Goal: Task Accomplishment & Management: Use online tool/utility

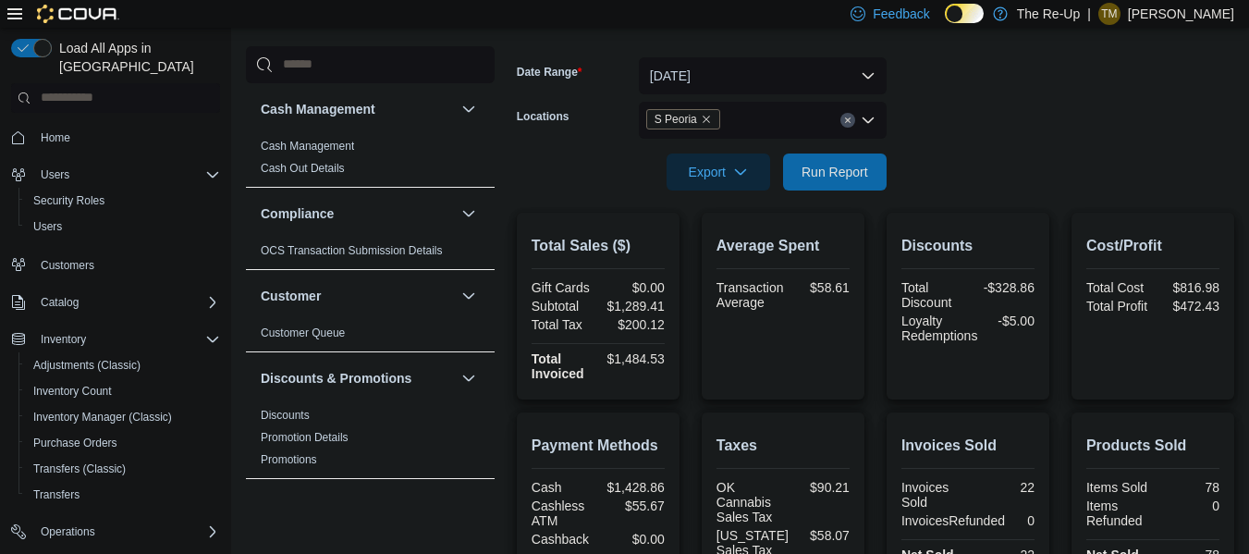
scroll to position [251, 0]
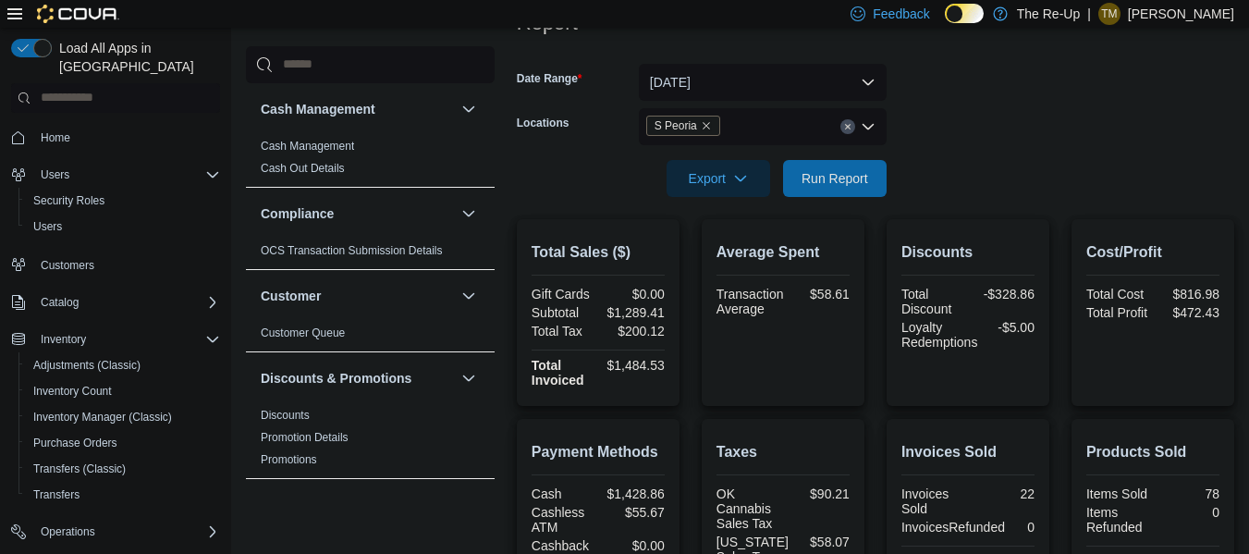
click at [704, 125] on icon "Remove S Peoria from selection in this group" at bounding box center [706, 125] width 7 height 7
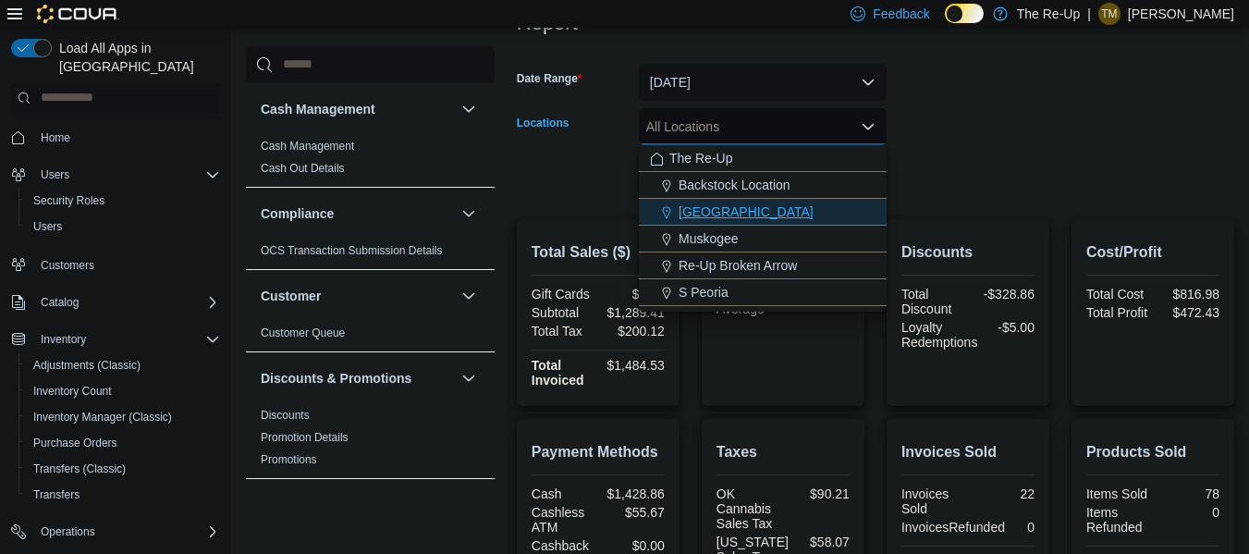
click at [752, 213] on div "[GEOGRAPHIC_DATA]" at bounding box center [763, 212] width 226 height 18
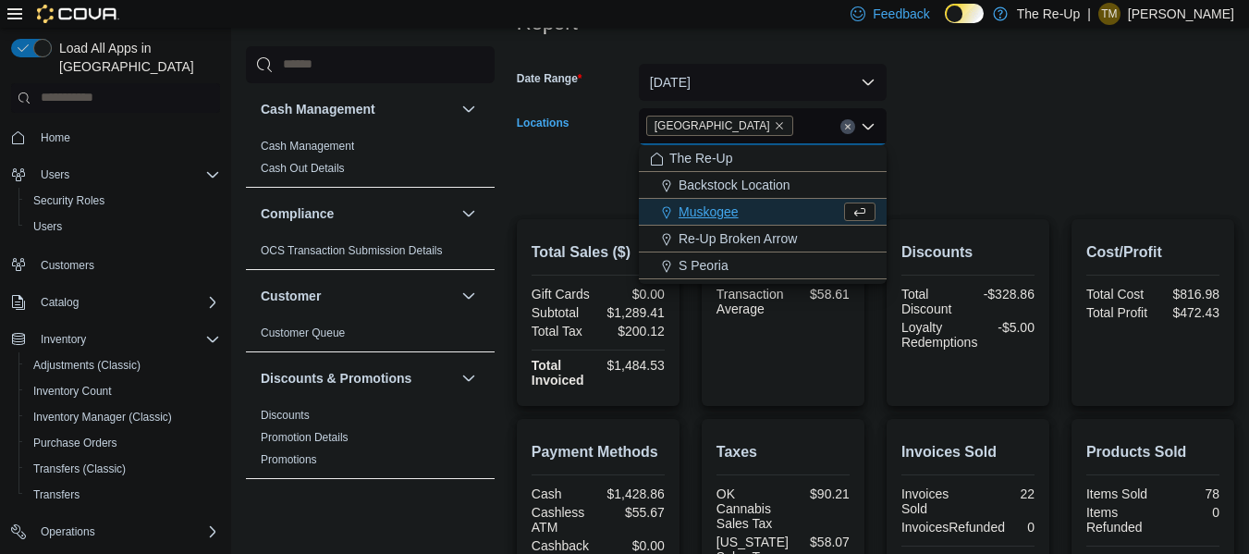
click at [1011, 92] on form "Date Range [DATE] Locations [GEOGRAPHIC_DATA] Combo box. Selected. [GEOGRAPHIC_…" at bounding box center [876, 119] width 718 height 155
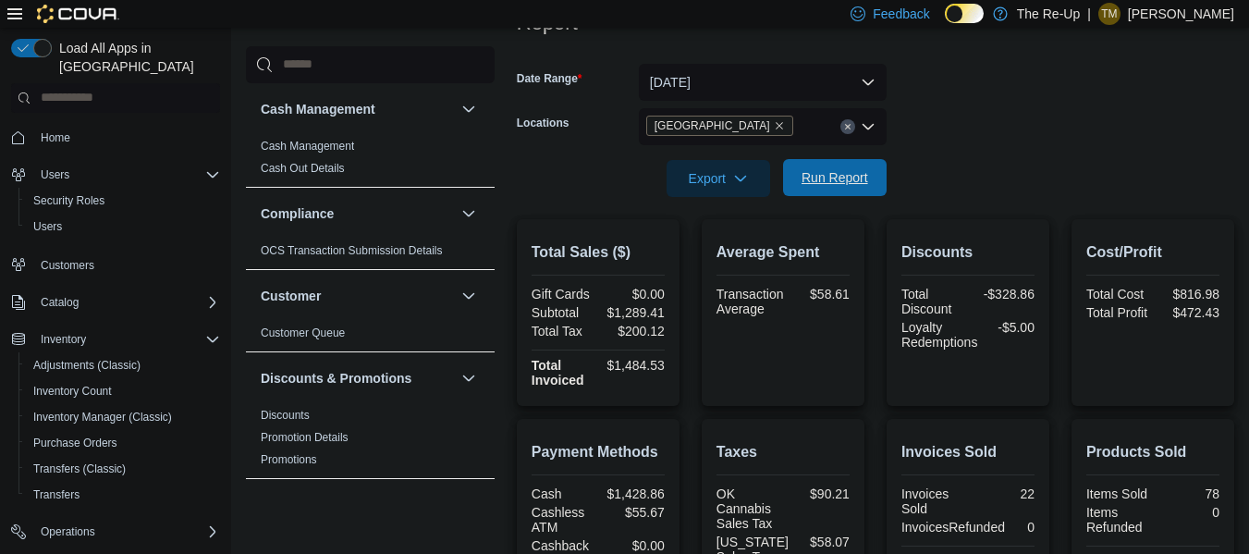
click at [819, 178] on span "Run Report" at bounding box center [835, 177] width 67 height 18
click at [774, 125] on icon "Remove Bartlesville from selection in this group" at bounding box center [779, 125] width 11 height 11
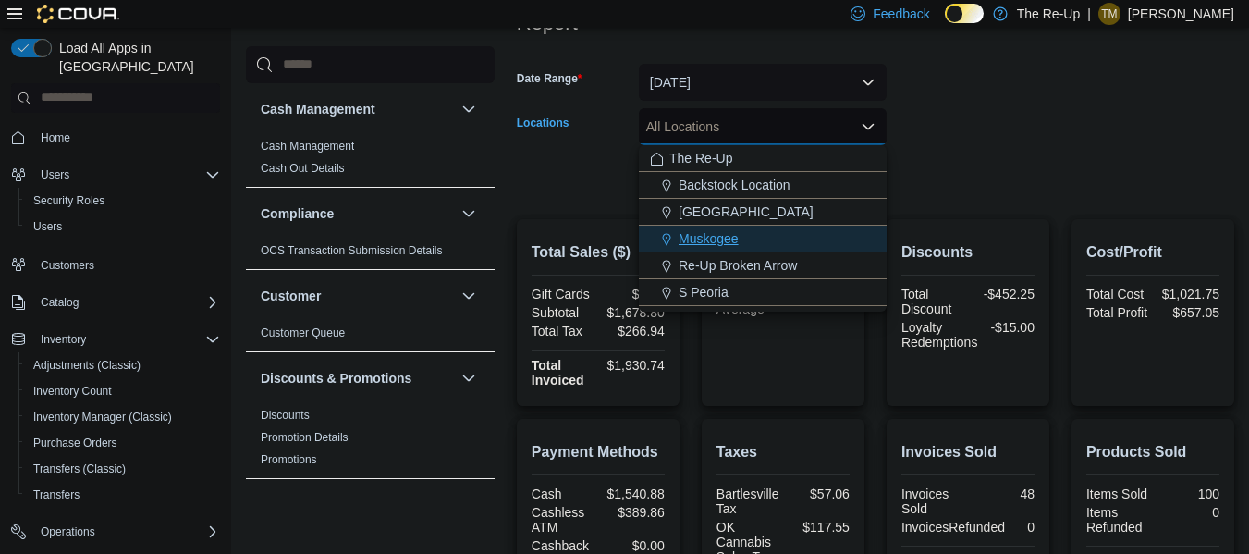
click at [745, 230] on div "Muskogee" at bounding box center [763, 238] width 226 height 18
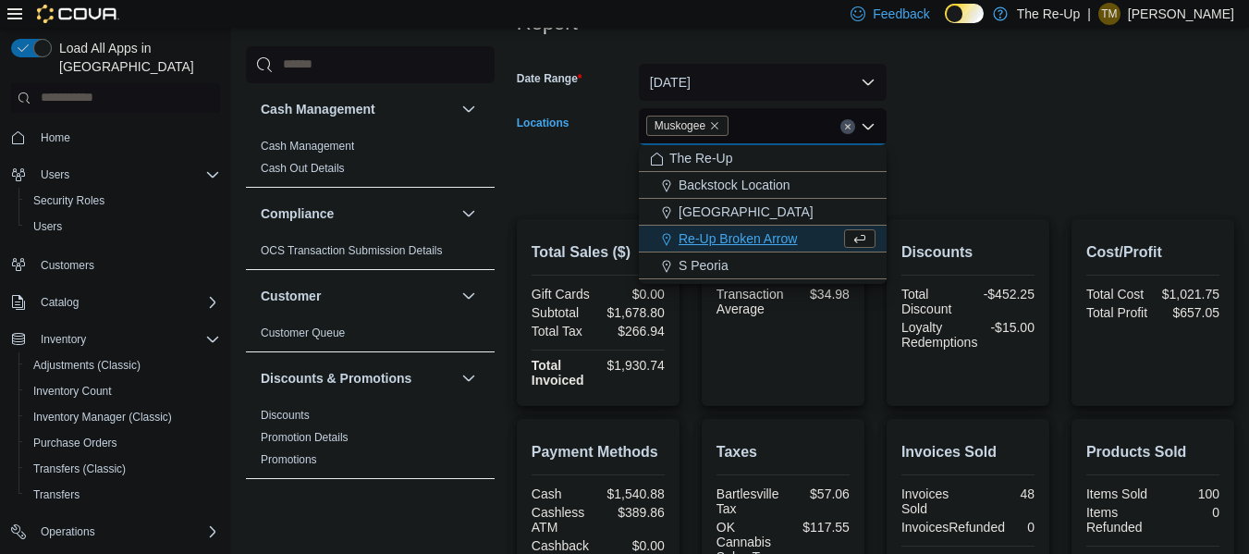
click at [954, 68] on form "Date Range [DATE] Locations [GEOGRAPHIC_DATA] Combo box. Selected. [GEOGRAPHIC_…" at bounding box center [876, 119] width 718 height 155
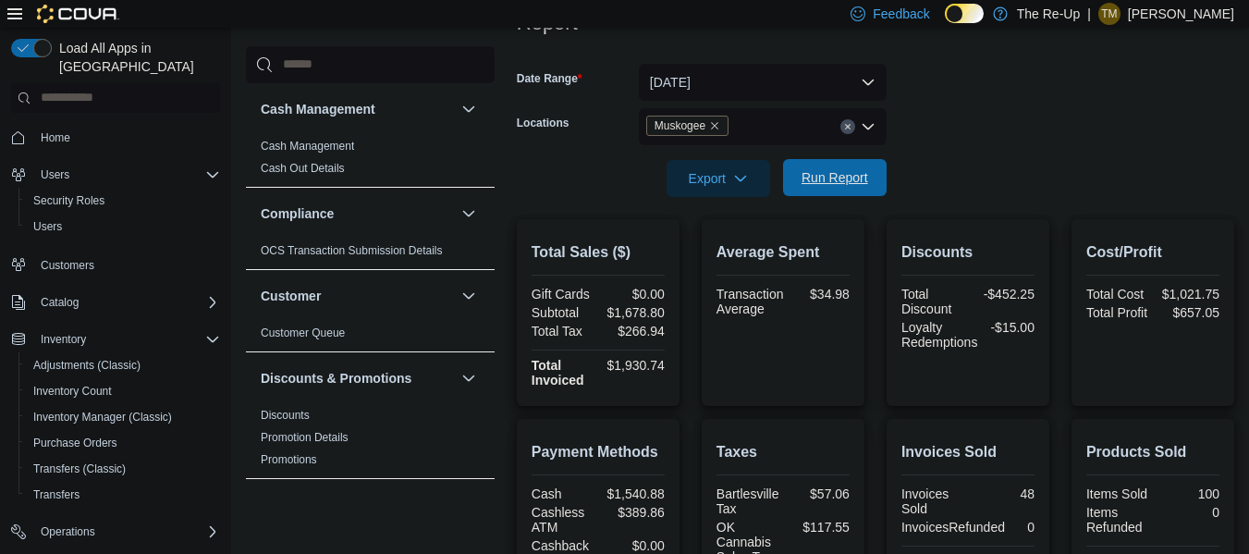
click at [832, 170] on span "Run Report" at bounding box center [835, 177] width 67 height 18
click at [714, 125] on icon "Remove Muskogee from selection in this group" at bounding box center [714, 125] width 11 height 11
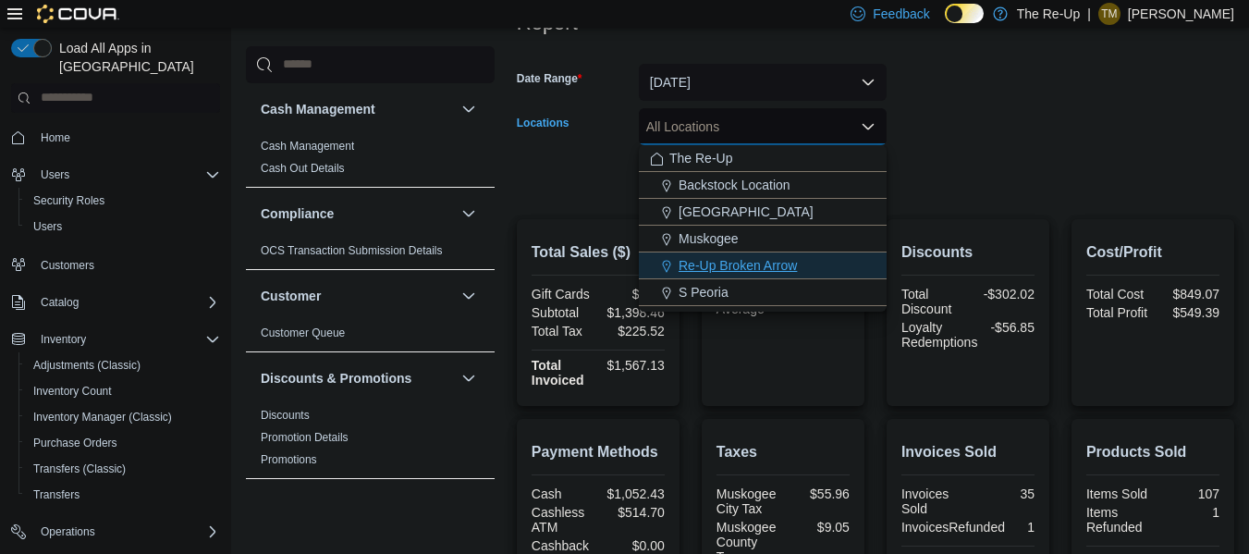
click at [726, 266] on span "Re-Up Broken Arrow" at bounding box center [738, 265] width 118 height 18
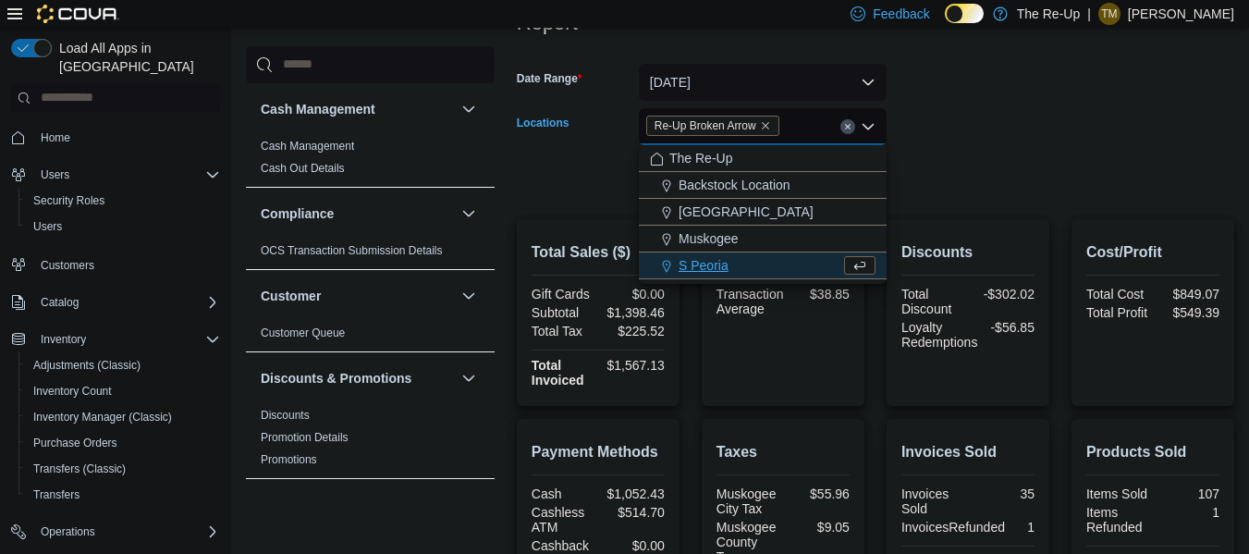
click at [993, 95] on form "Date Range [DATE] Locations Re-Up Broken Arrow Combo box. Selected. Re-Up Broke…" at bounding box center [876, 119] width 718 height 155
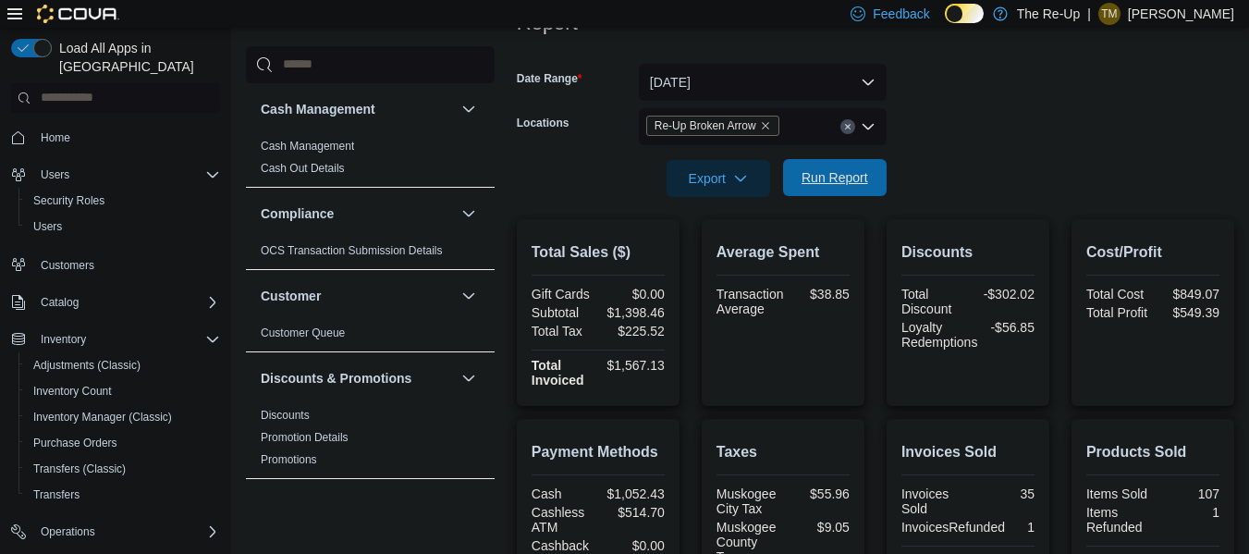
click at [822, 183] on span "Run Report" at bounding box center [835, 177] width 67 height 18
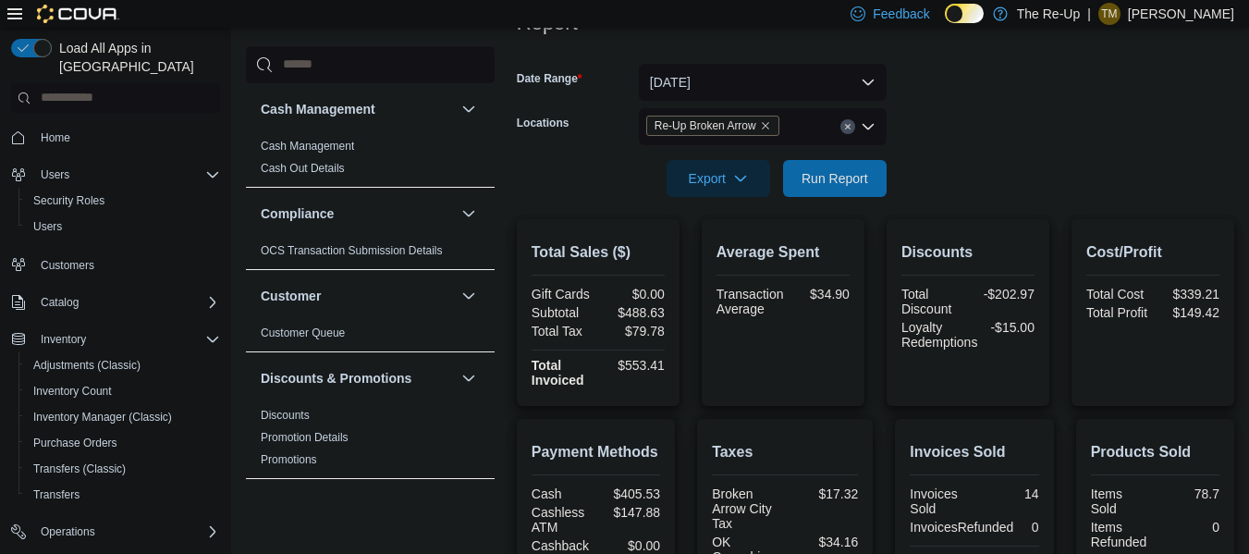
click at [767, 125] on icon "Remove Re-Up Broken Arrow from selection in this group" at bounding box center [765, 125] width 7 height 7
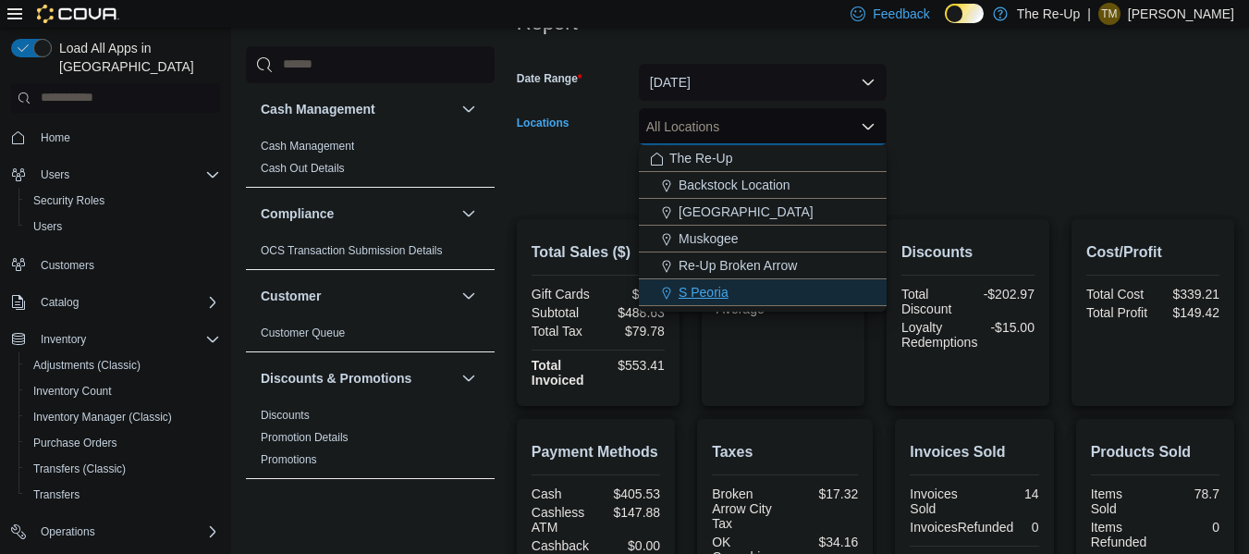
click at [693, 299] on span "S Peoria" at bounding box center [704, 292] width 50 height 18
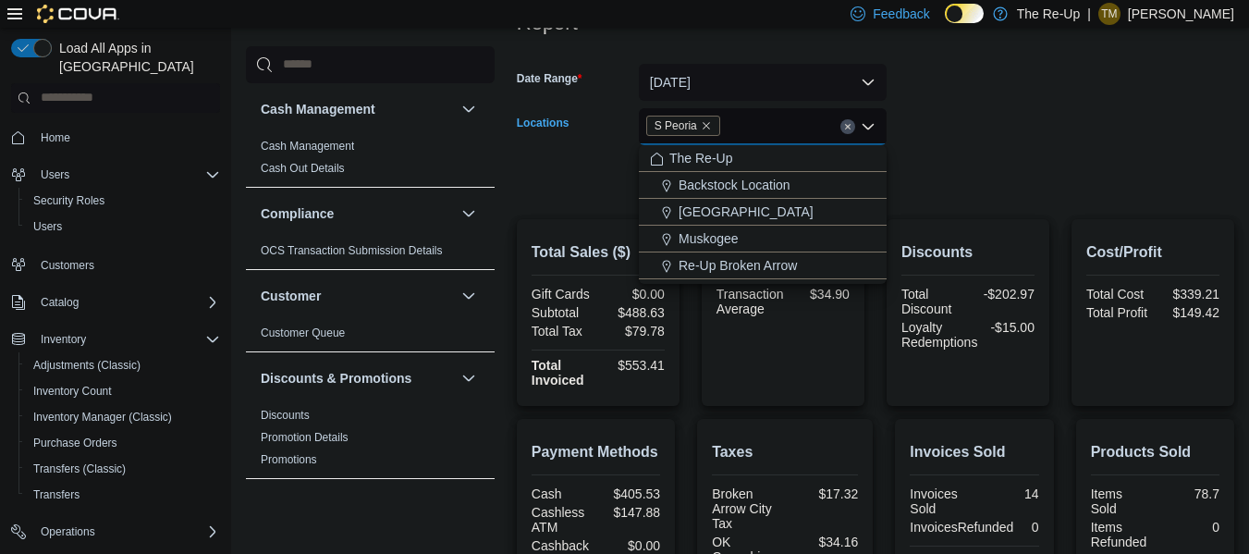
click at [1015, 79] on form "Date Range [DATE] Locations S [GEOGRAPHIC_DATA] Combo box. Selected. S Peoria. …" at bounding box center [876, 119] width 718 height 155
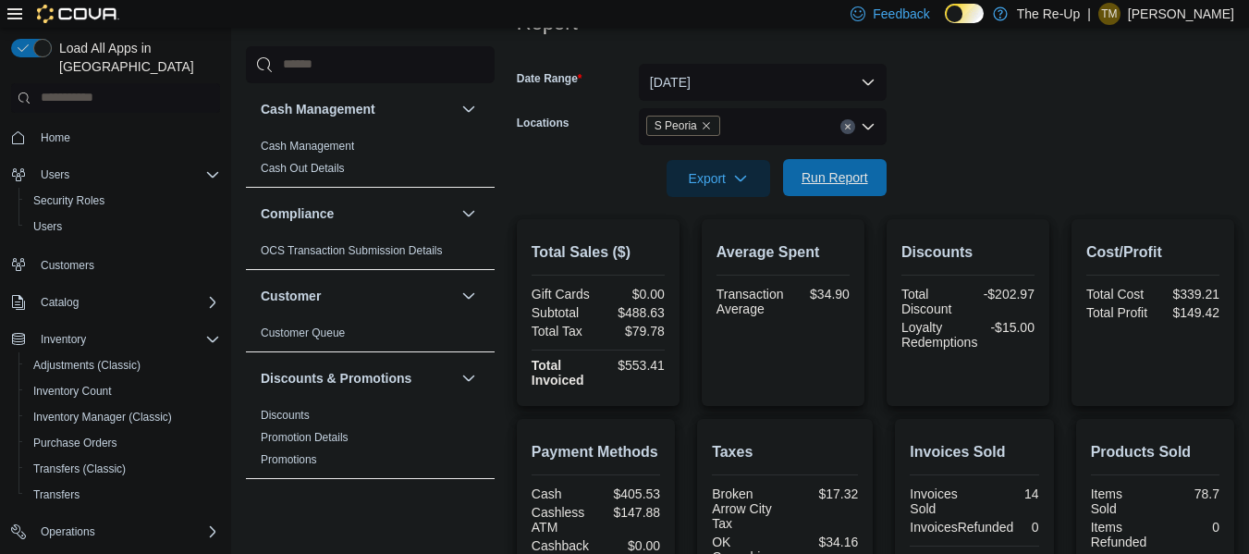
click at [819, 178] on span "Run Report" at bounding box center [835, 177] width 67 height 18
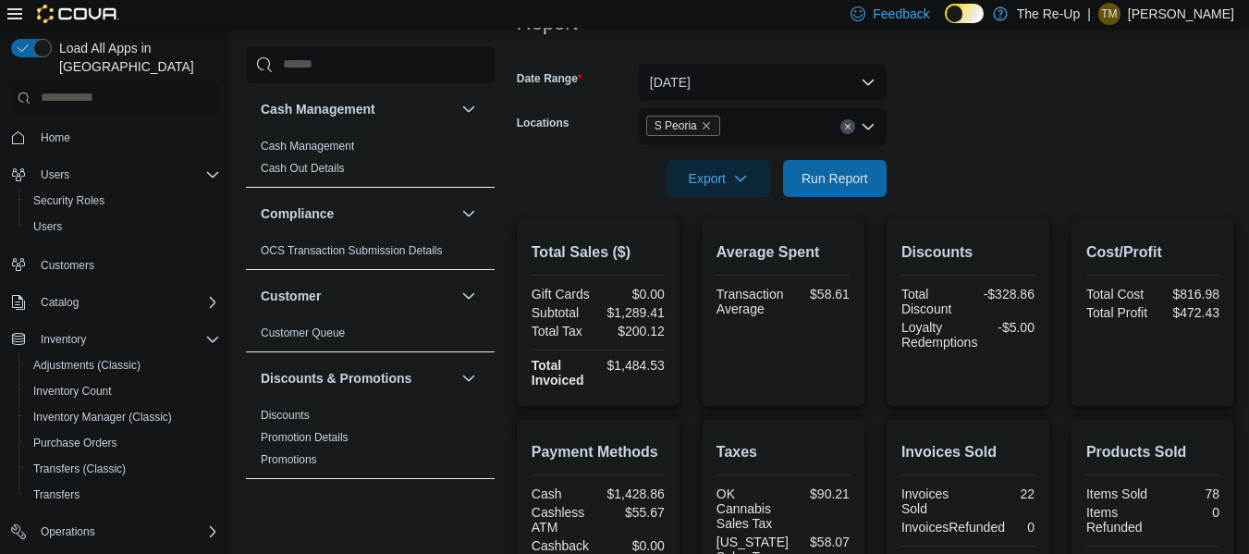
click at [701, 124] on icon "Remove S Peoria from selection in this group" at bounding box center [706, 125] width 11 height 11
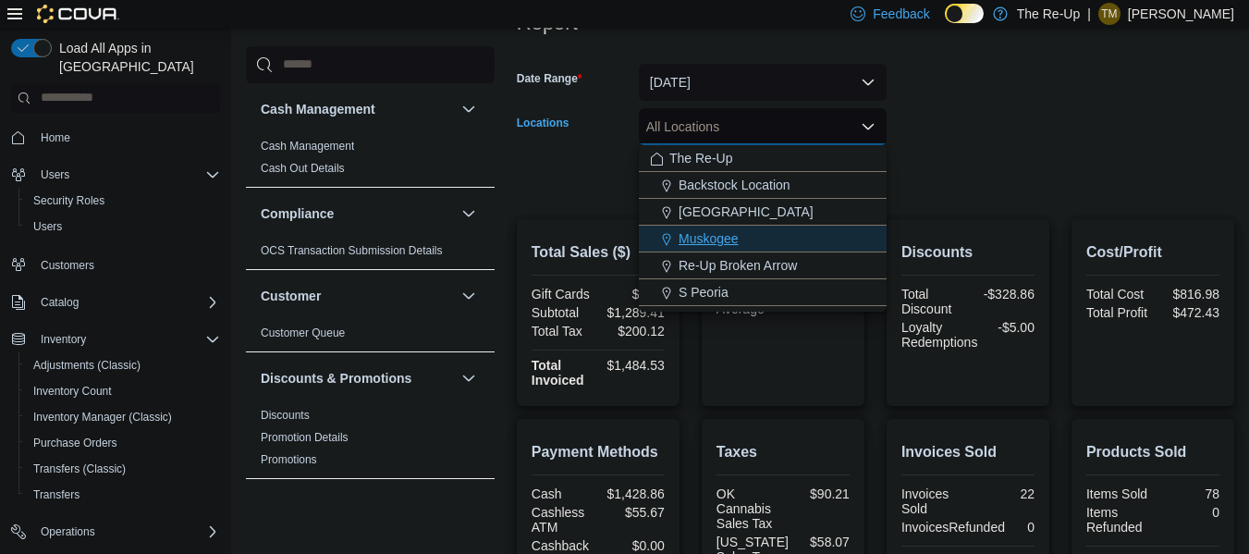
click at [709, 237] on span "Muskogee" at bounding box center [709, 238] width 60 height 18
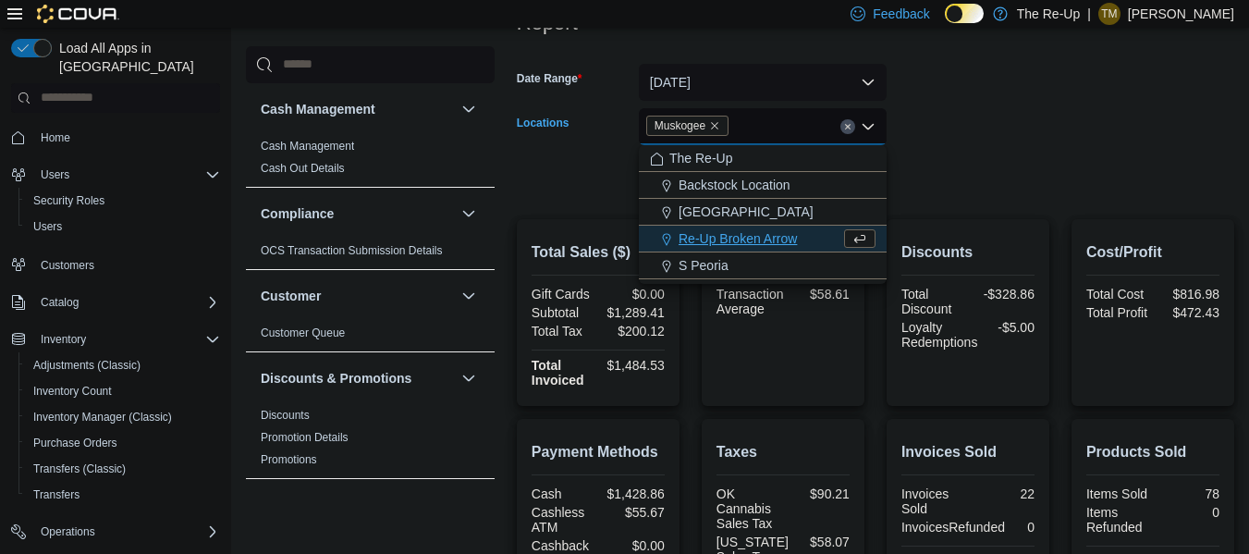
click at [984, 82] on form "Date Range [DATE] Locations [GEOGRAPHIC_DATA] Combo box. Selected. [GEOGRAPHIC_…" at bounding box center [876, 119] width 718 height 155
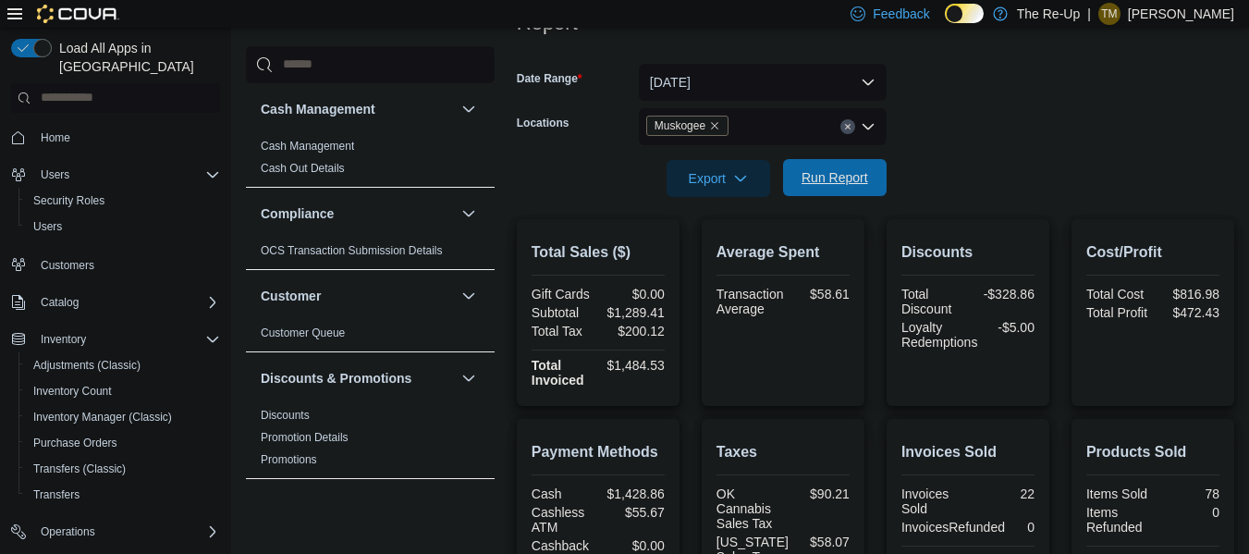
click at [829, 171] on span "Run Report" at bounding box center [835, 177] width 67 height 18
click at [716, 125] on icon "Remove Muskogee from selection in this group" at bounding box center [714, 125] width 11 height 11
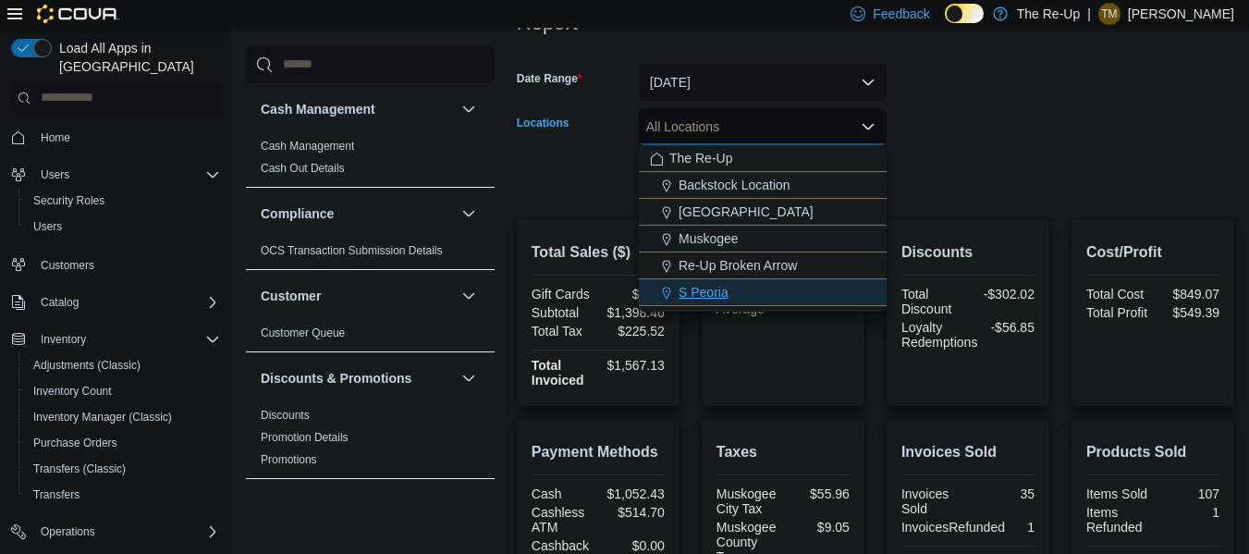
click at [692, 298] on span "S Peoria" at bounding box center [704, 292] width 50 height 18
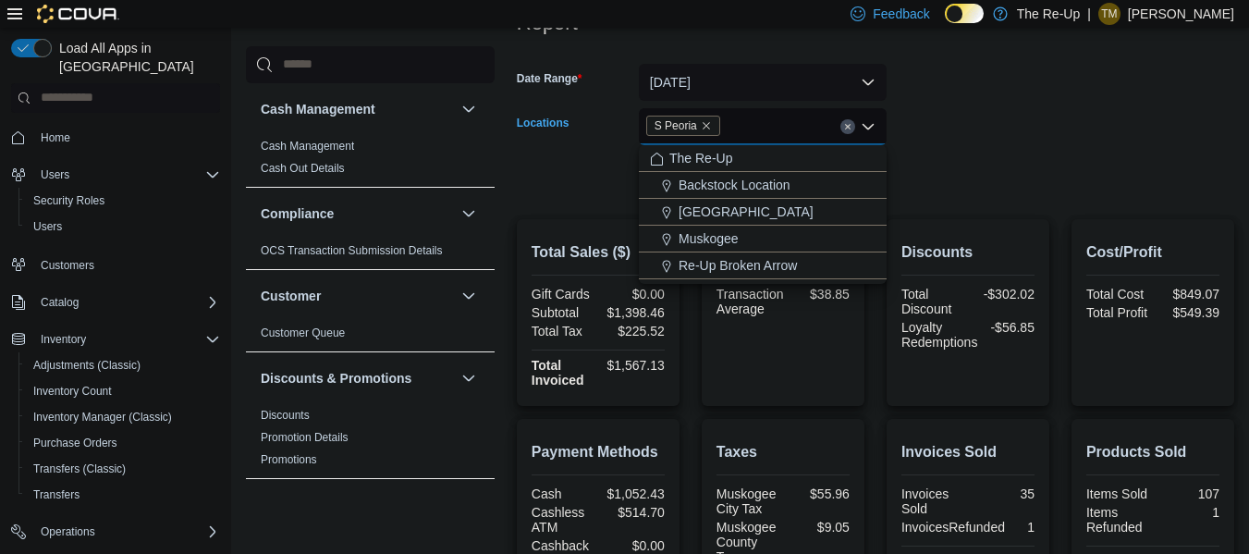
click at [974, 74] on form "Date Range [DATE] Locations S [GEOGRAPHIC_DATA] Combo box. Selected. S Peoria. …" at bounding box center [876, 119] width 718 height 155
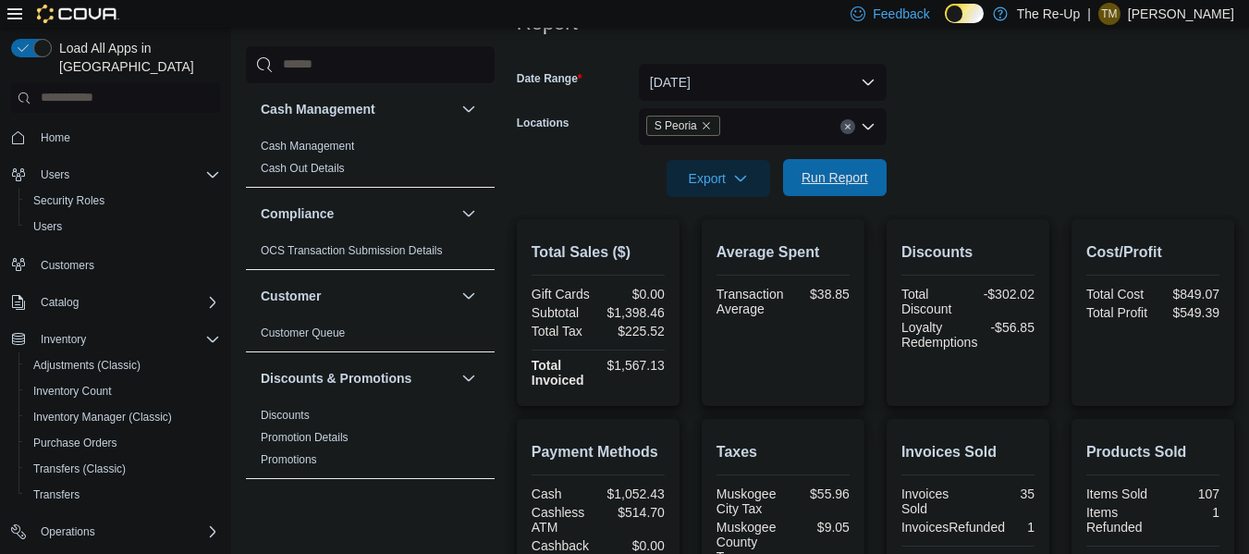
click at [817, 180] on span "Run Report" at bounding box center [835, 177] width 67 height 18
